Goal: Find specific page/section: Find specific page/section

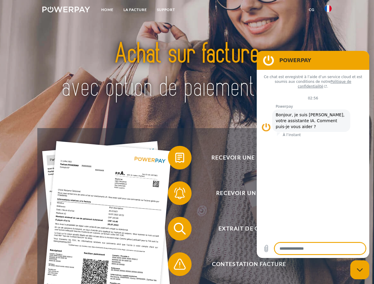
click at [66, 10] on img at bounding box center [66, 10] width 48 height 6
click at [328, 10] on img at bounding box center [327, 8] width 7 height 7
click at [311, 10] on link "CG" at bounding box center [312, 9] width 16 height 11
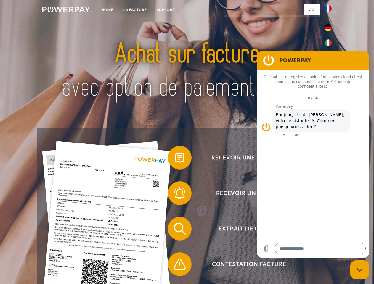
click at [175, 159] on span at bounding box center [171, 158] width 30 height 30
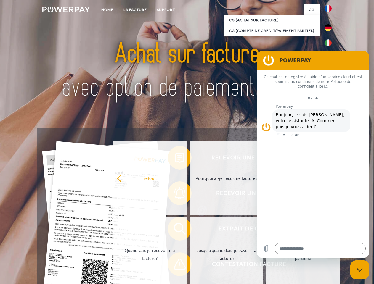
click at [175, 194] on link "retour" at bounding box center [150, 178] width 74 height 74
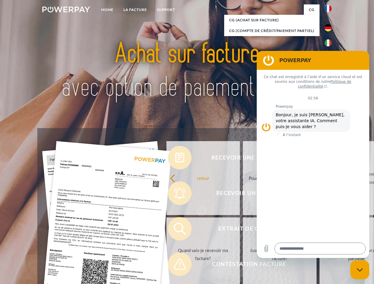
click at [175, 230] on span at bounding box center [171, 229] width 30 height 30
click at [175, 265] on span at bounding box center [171, 264] width 30 height 30
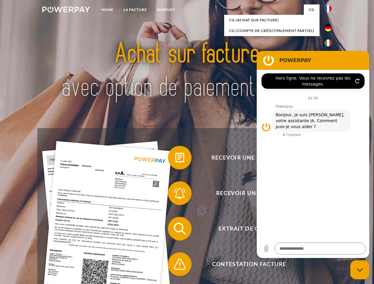
click at [359, 270] on icon "Fermer la fenêtre de messagerie" at bounding box center [360, 270] width 6 height 4
type textarea "*"
